Goal: Information Seeking & Learning: Find specific fact

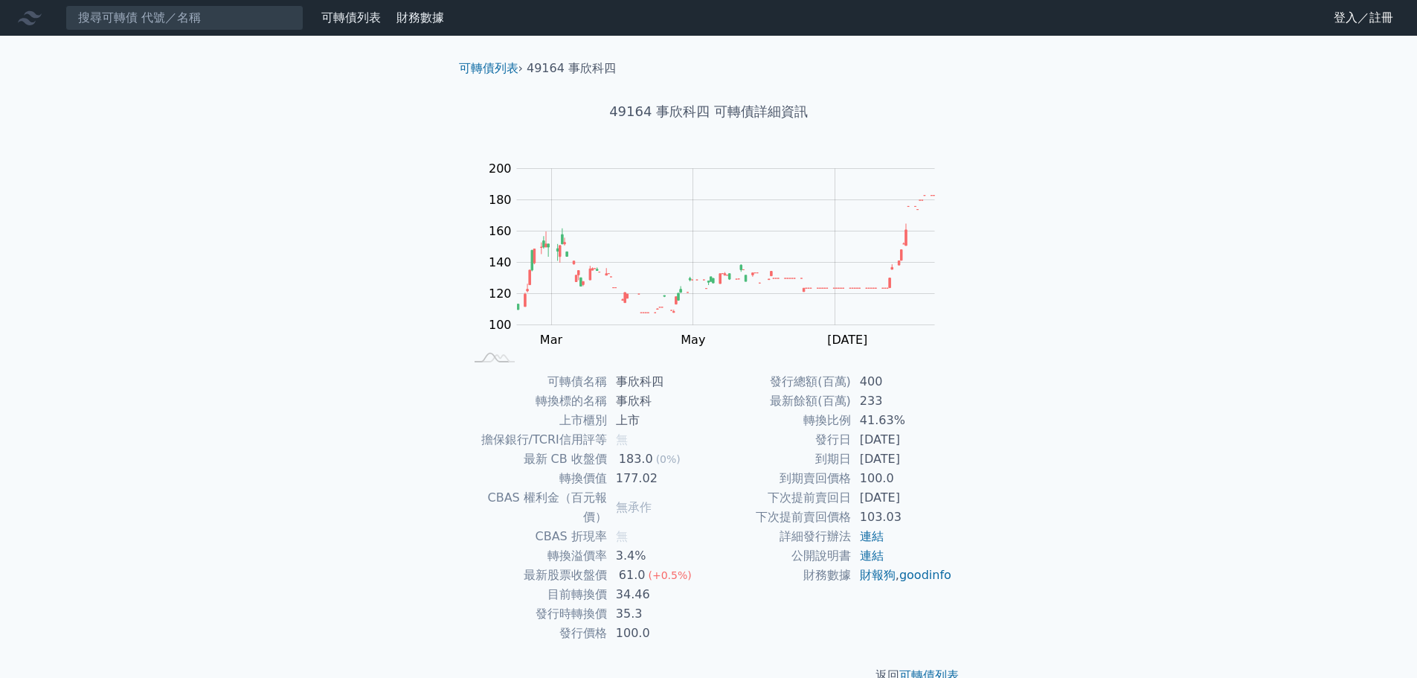
click at [152, 30] on nav "可轉債列表 財務數據 可轉債列表 財務數據 登入／註冊 登入／註冊" at bounding box center [708, 18] width 1417 height 36
click at [167, 24] on input at bounding box center [184, 17] width 238 height 25
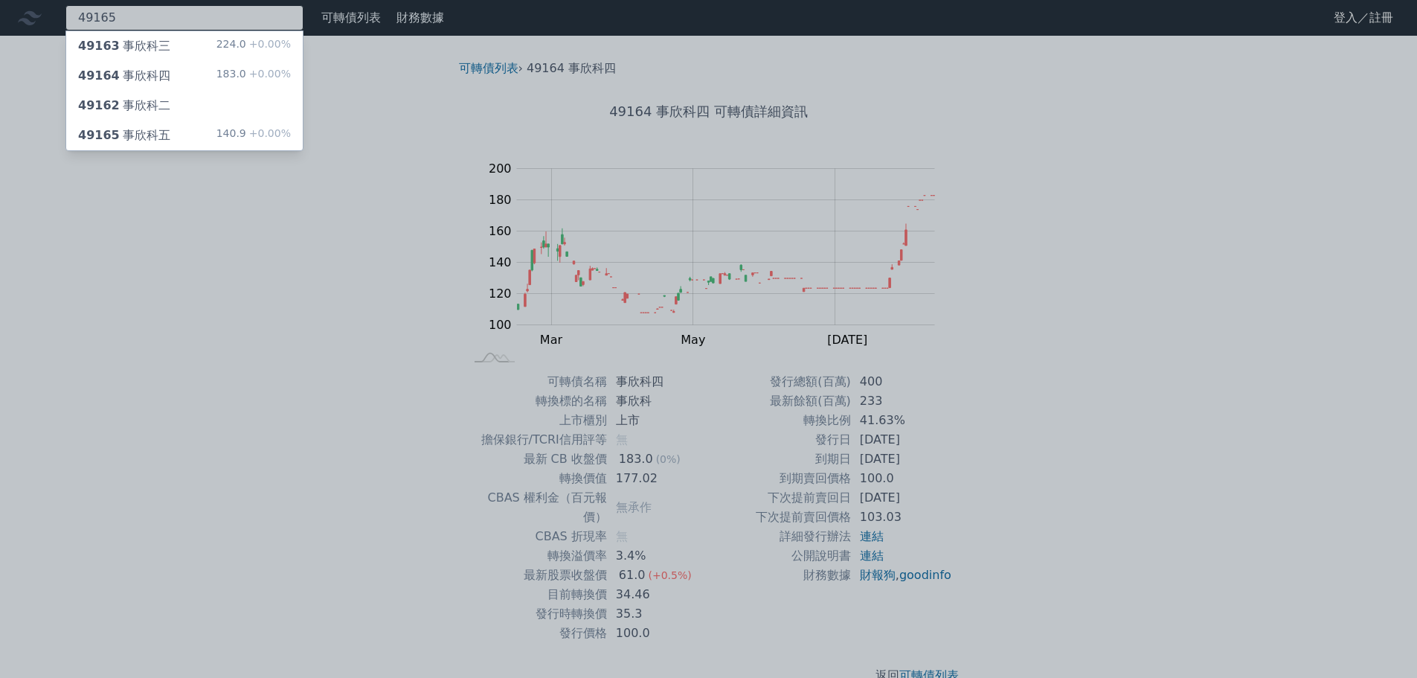
type input "49165"
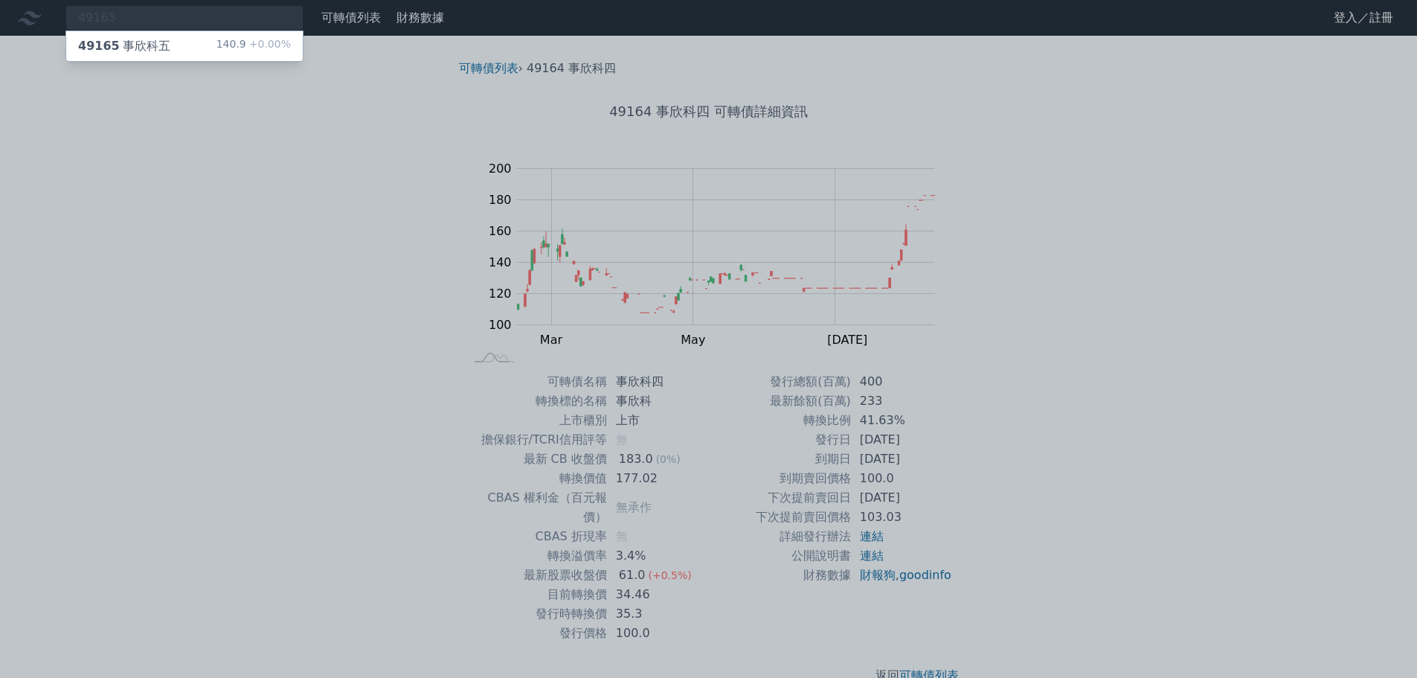
click at [162, 57] on div "49165 事欣科五 140.9 +0.00%" at bounding box center [184, 46] width 237 height 30
